Goal: Task Accomplishment & Management: Manage account settings

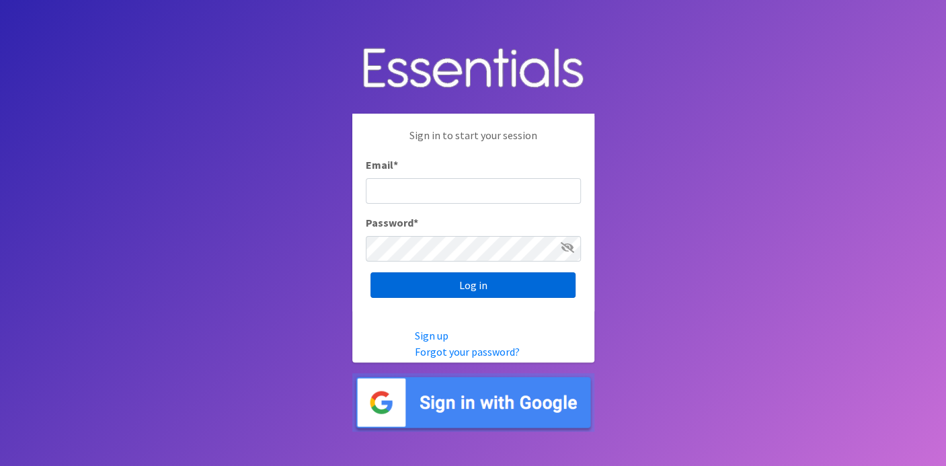
type input "[EMAIL_ADDRESS][DOMAIN_NAME]"
click at [394, 281] on input "Log in" at bounding box center [473, 285] width 205 height 26
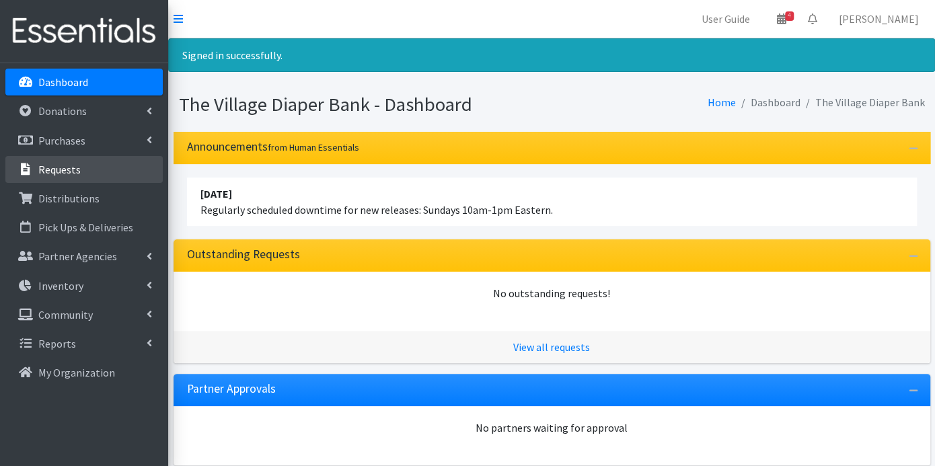
click at [67, 165] on p "Requests" at bounding box center [59, 169] width 42 height 13
